Goal: Task Accomplishment & Management: Manage account settings

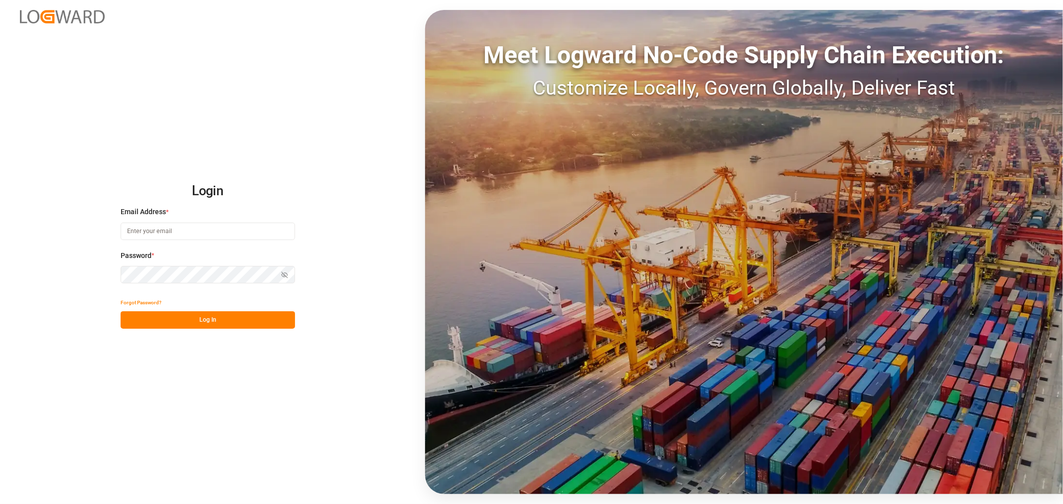
type input "[PERSON_NAME][EMAIL_ADDRESS][PERSON_NAME][DOMAIN_NAME]"
click at [138, 315] on button "Log In" at bounding box center [208, 319] width 174 height 17
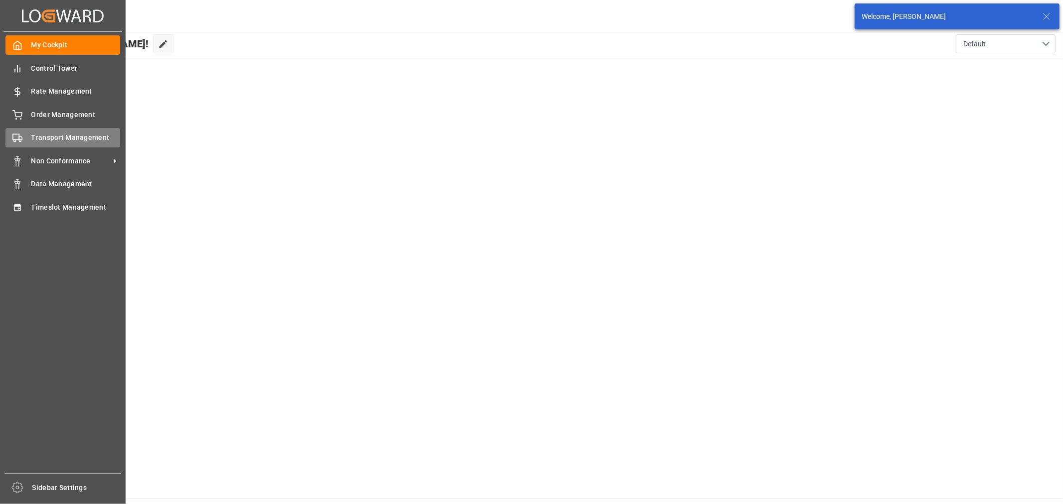
click at [54, 136] on span "Transport Management" at bounding box center [75, 138] width 89 height 10
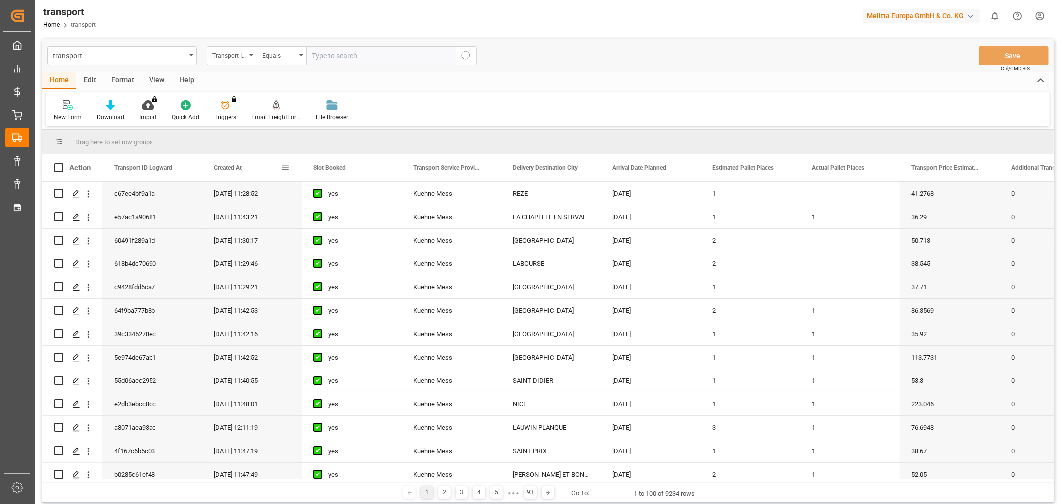
click at [222, 165] on span "Created At" at bounding box center [228, 167] width 28 height 7
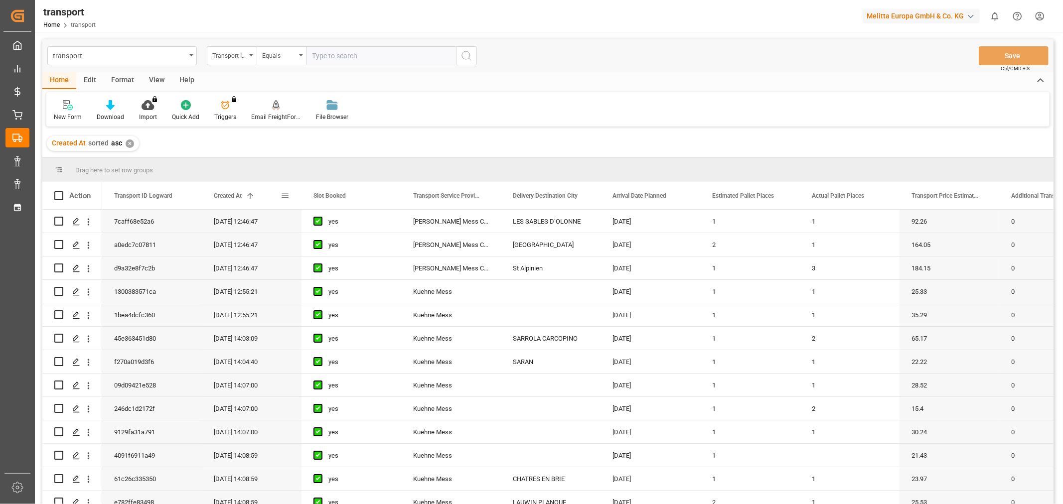
click at [226, 195] on span "Created At" at bounding box center [228, 195] width 28 height 7
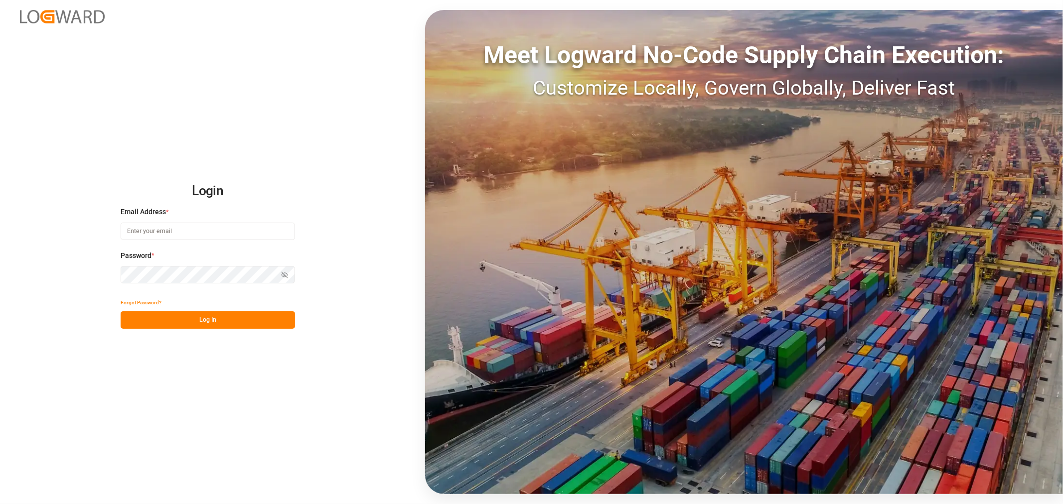
type input "[PERSON_NAME][EMAIL_ADDRESS][PERSON_NAME][DOMAIN_NAME]"
click at [220, 312] on button "Log In" at bounding box center [208, 319] width 174 height 17
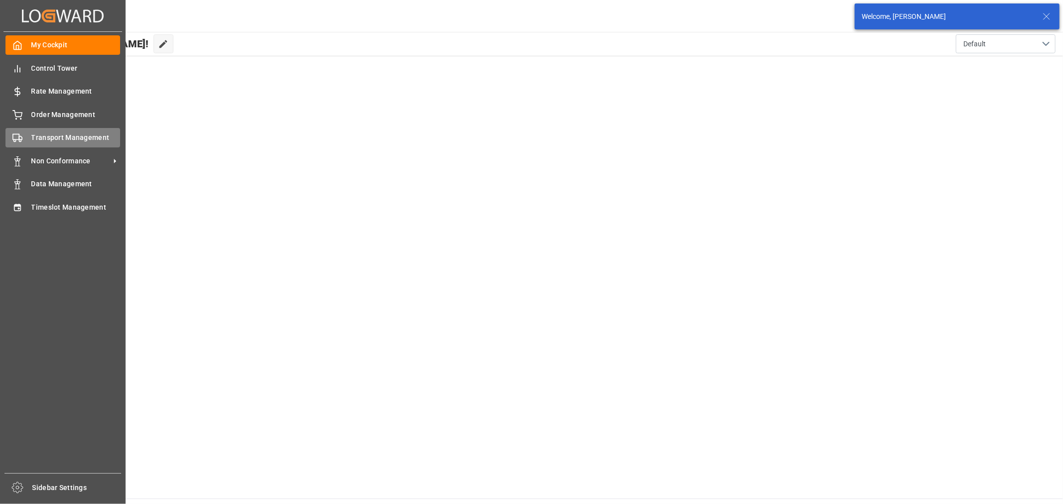
click at [45, 138] on span "Transport Management" at bounding box center [75, 138] width 89 height 10
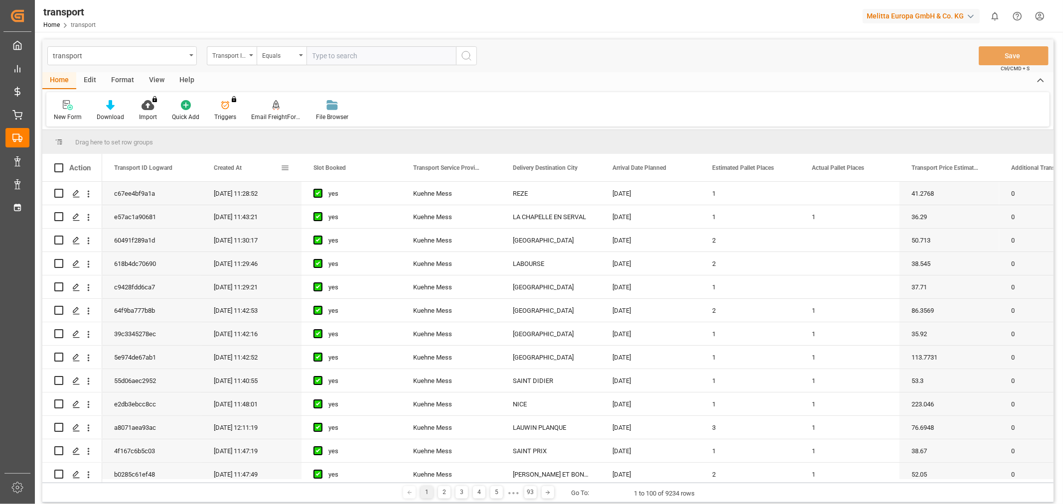
click at [223, 166] on span "Created At" at bounding box center [228, 167] width 28 height 7
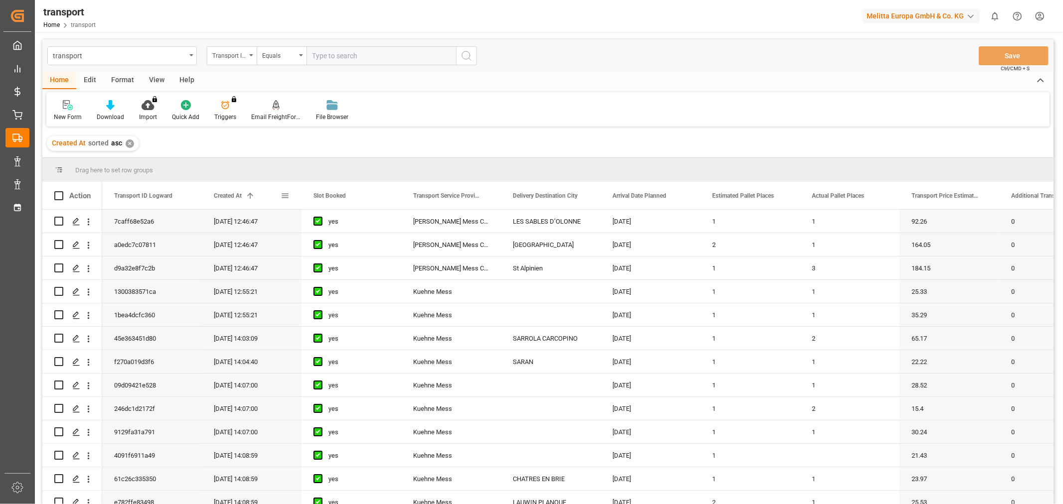
click at [221, 193] on span "Created At" at bounding box center [228, 195] width 28 height 7
